Goal: Navigation & Orientation: Find specific page/section

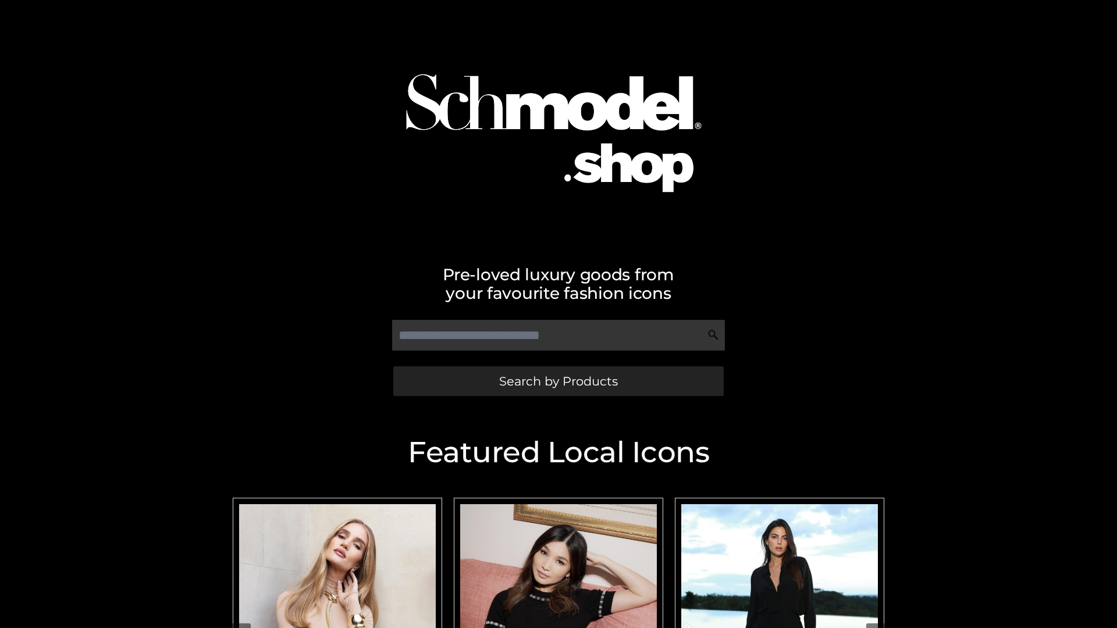
click at [558, 381] on span "Search by Products" at bounding box center [558, 381] width 119 height 12
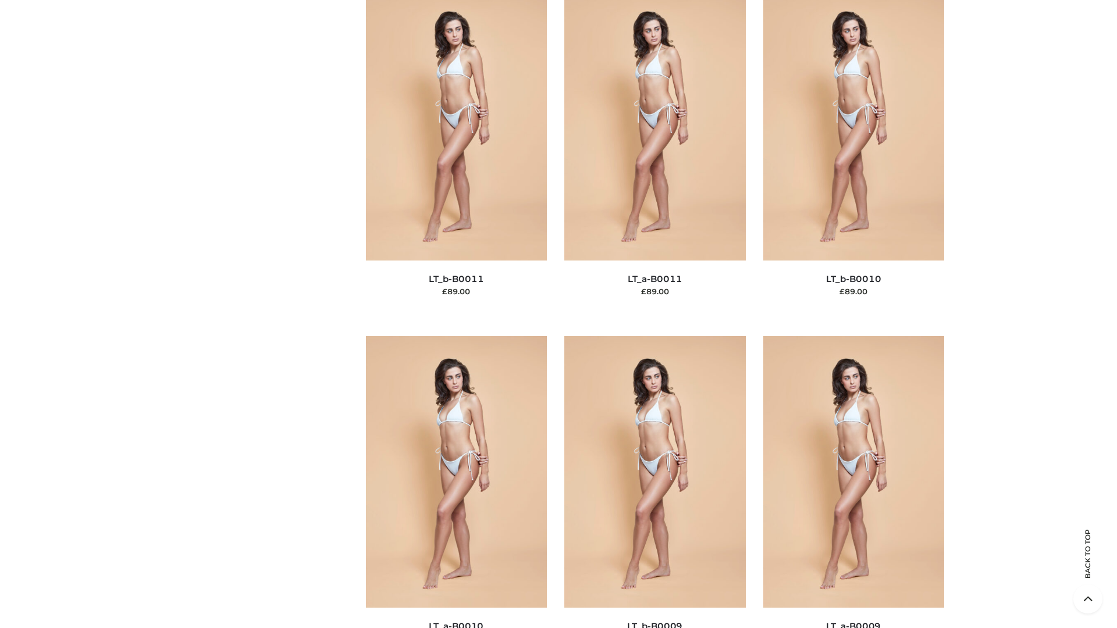
scroll to position [5225, 0]
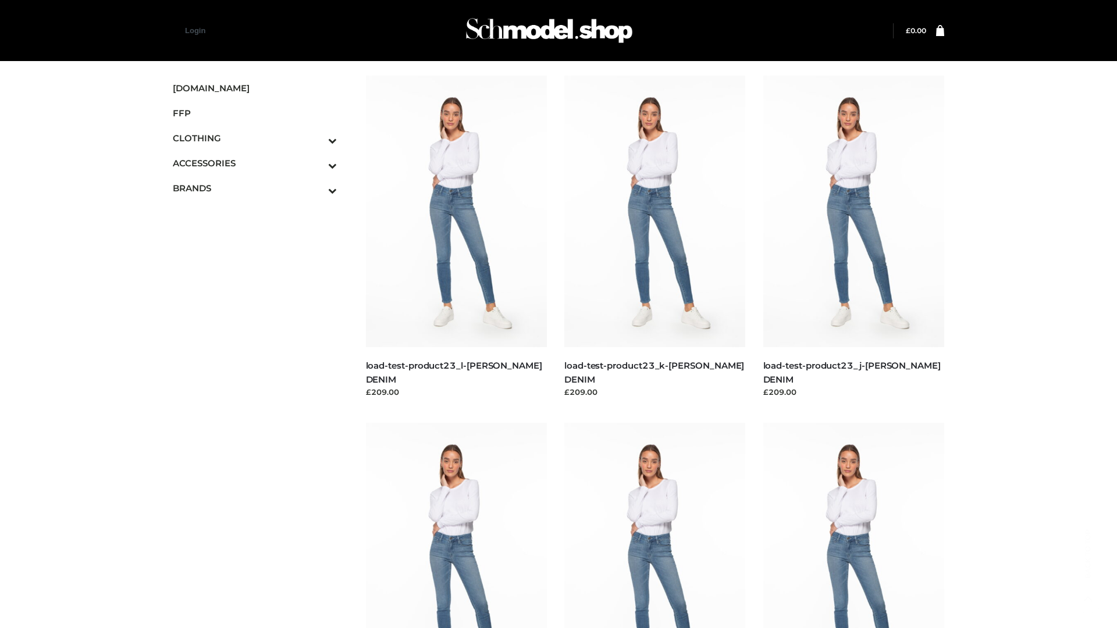
scroll to position [1020, 0]
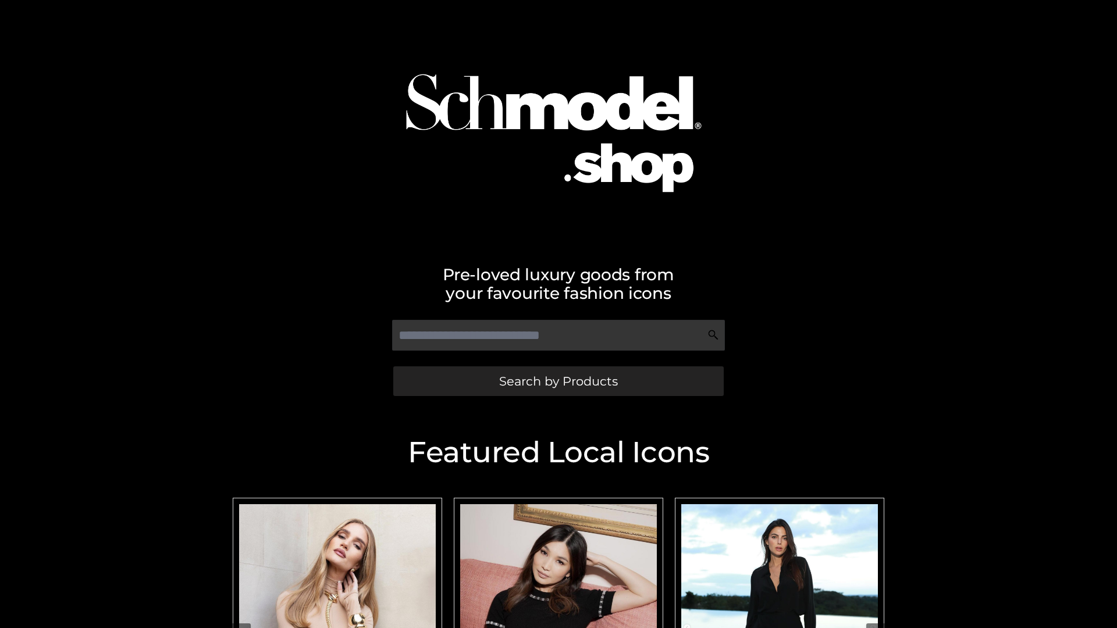
click at [558, 381] on span "Search by Products" at bounding box center [558, 381] width 119 height 12
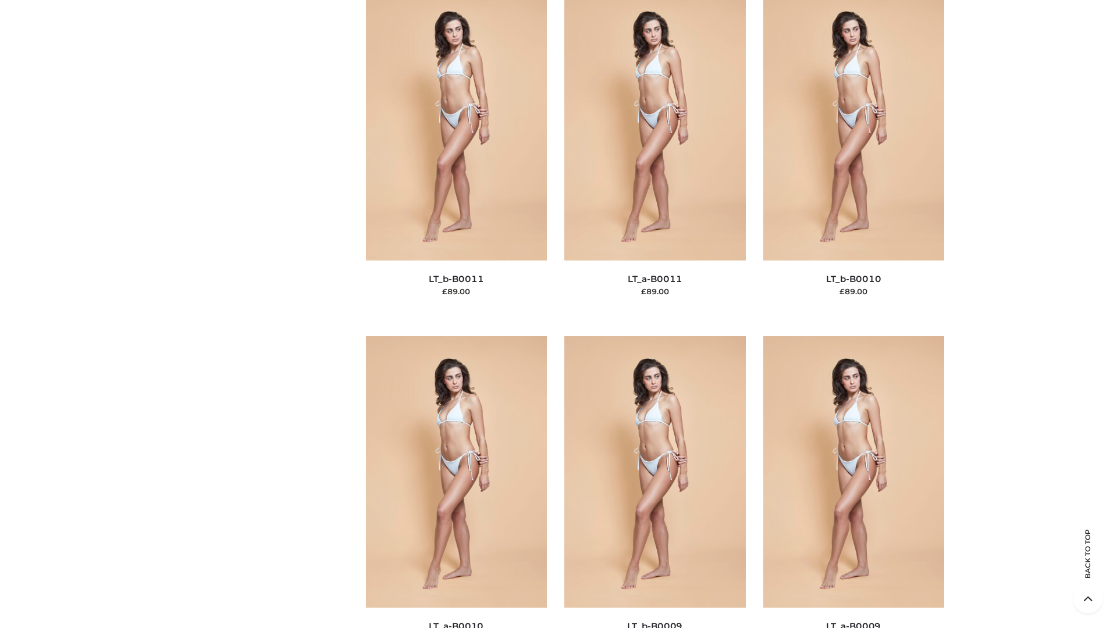
scroll to position [5225, 0]
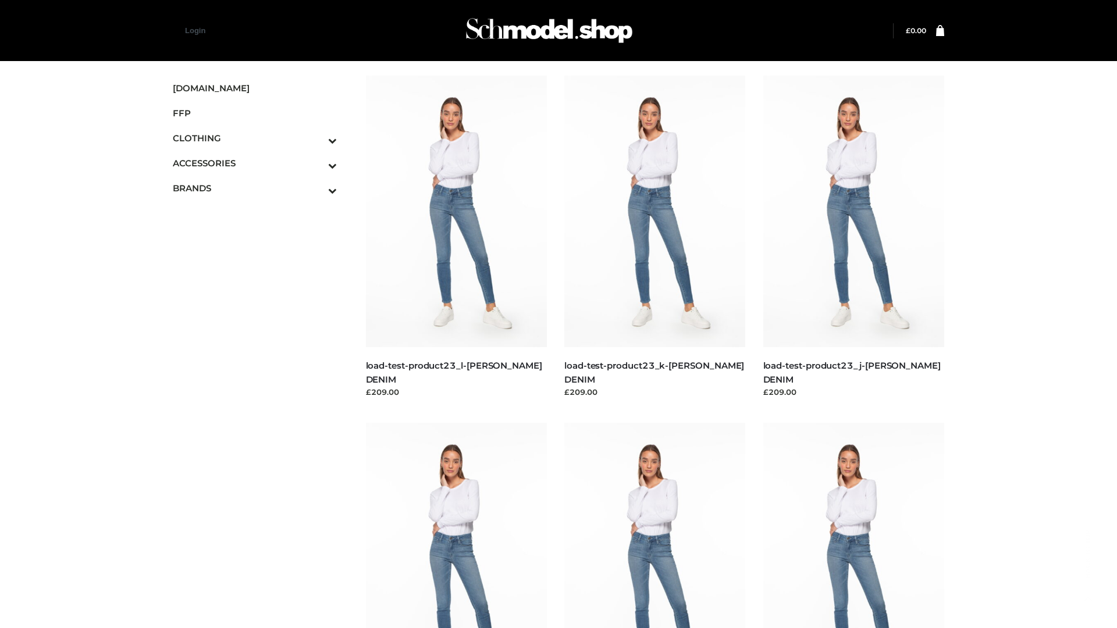
scroll to position [1020, 0]
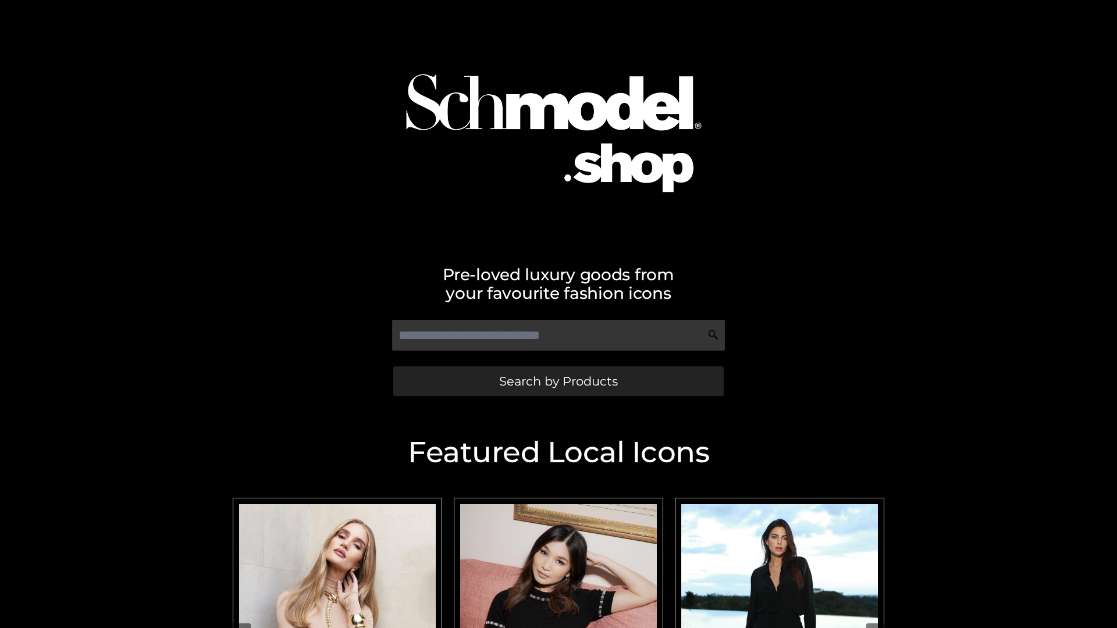
click at [558, 381] on span "Search by Products" at bounding box center [558, 381] width 119 height 12
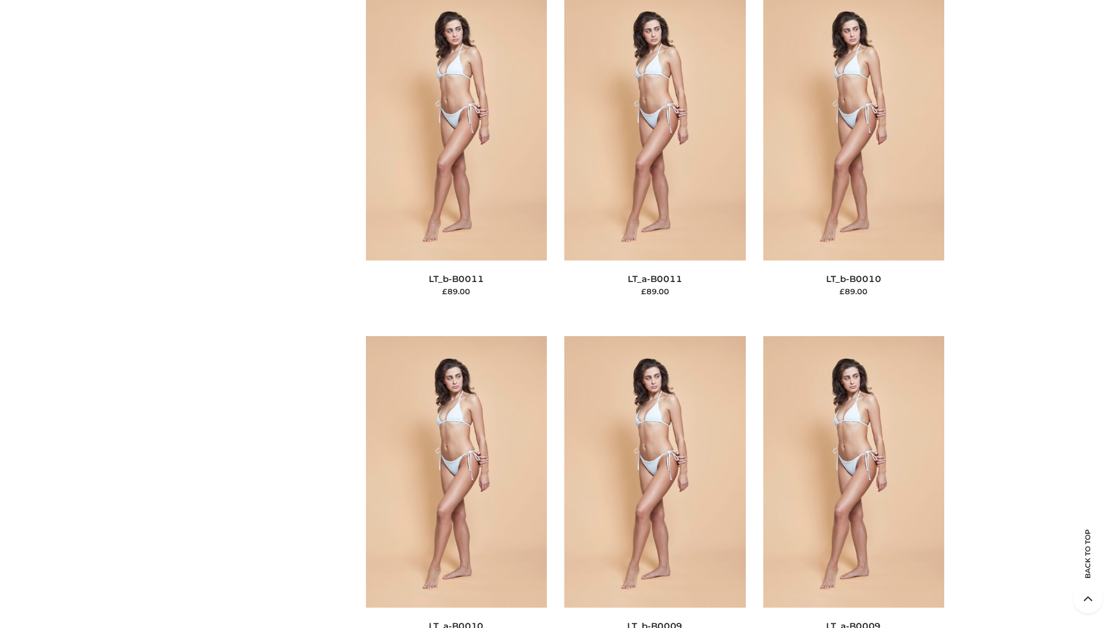
scroll to position [5225, 0]
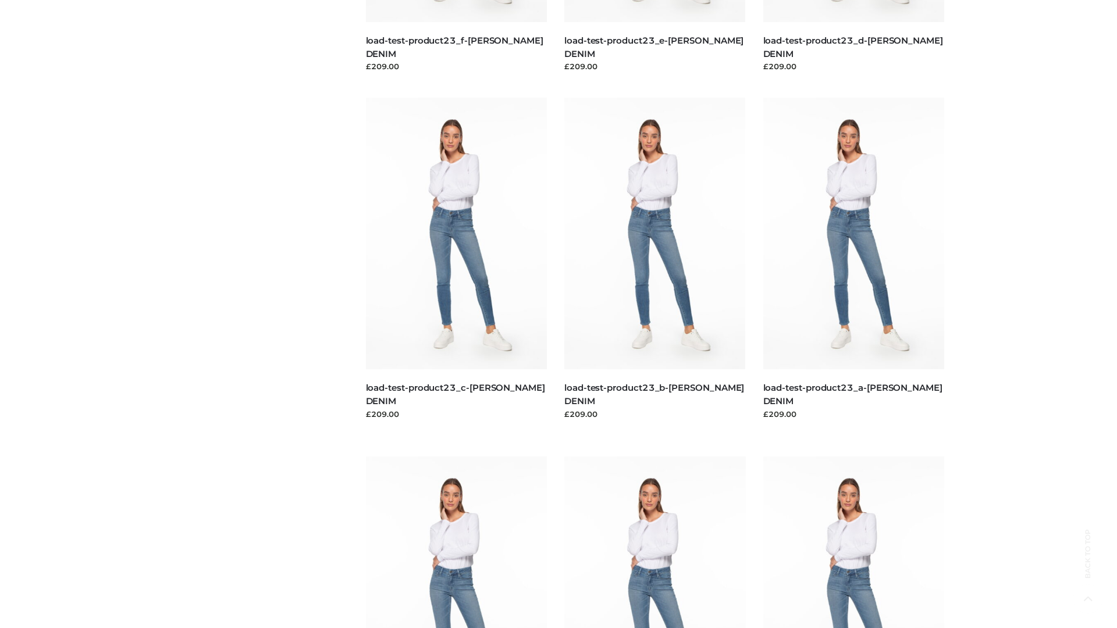
scroll to position [1020, 0]
